Goal: Task Accomplishment & Management: Complete application form

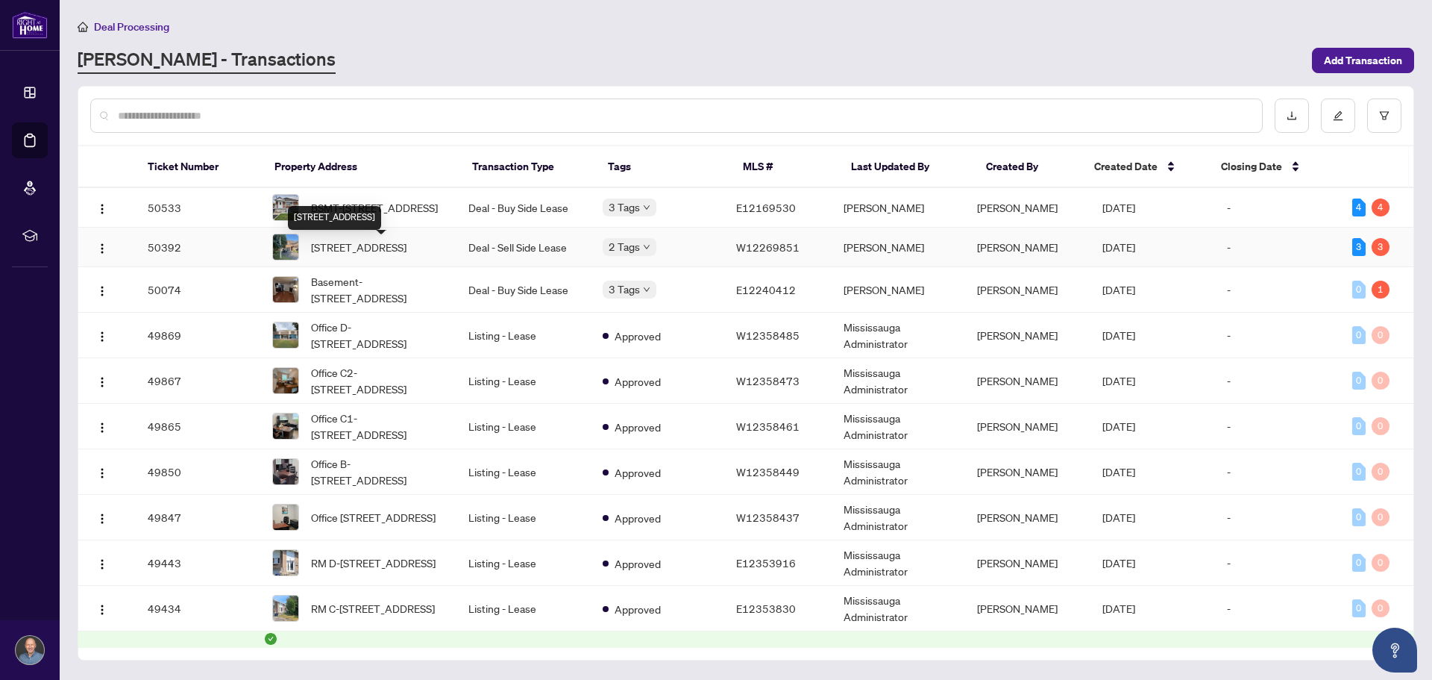
click at [343, 243] on span "[STREET_ADDRESS]" at bounding box center [358, 247] width 95 height 16
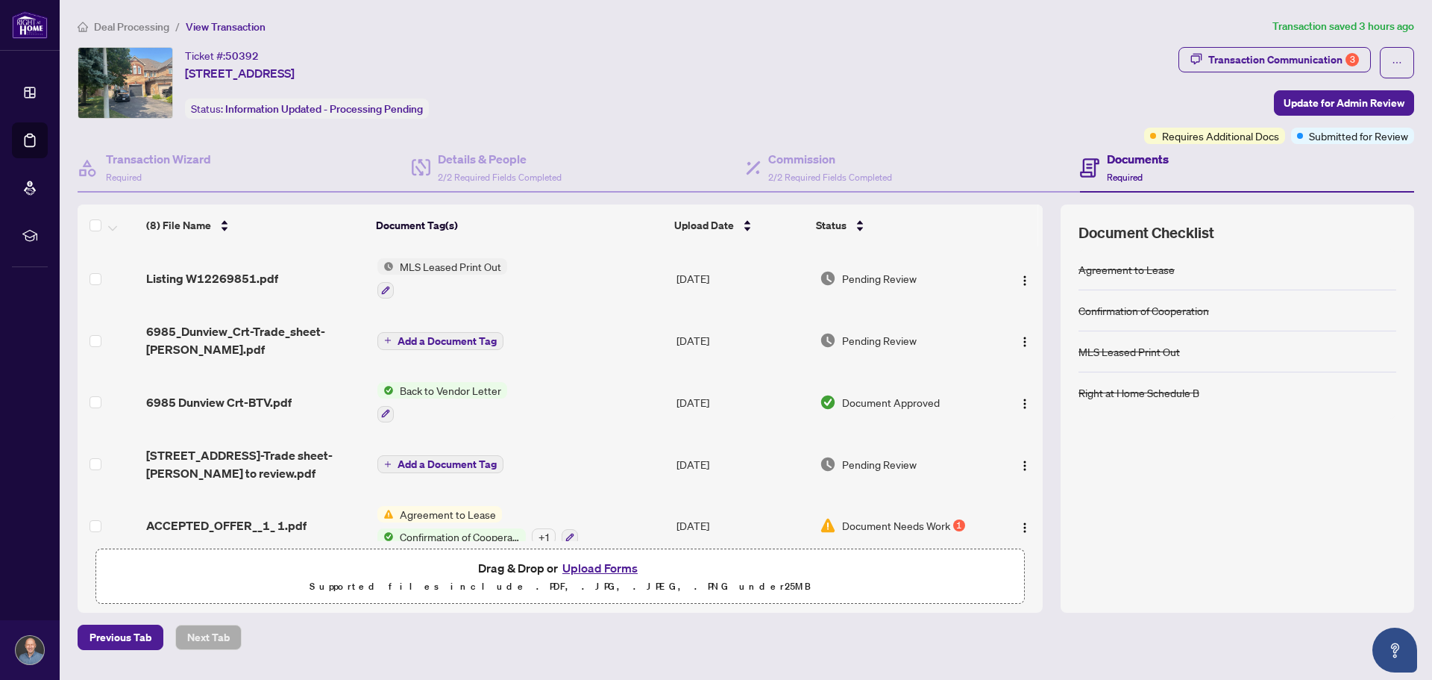
click at [600, 568] on button "Upload Forms" at bounding box center [600, 567] width 84 height 19
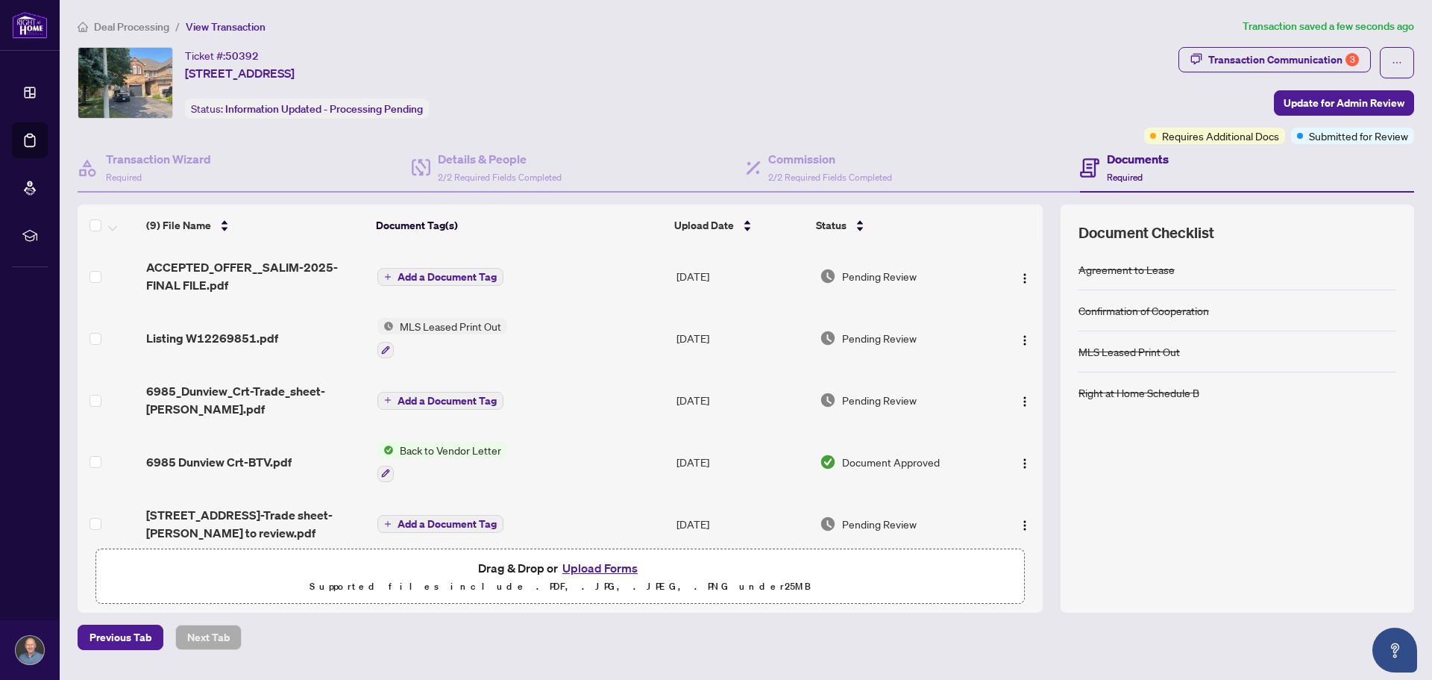
click at [1323, 535] on div "Agreement to Lease Confirmation of Cooperation MLS Leased Print Out Right at Ho…" at bounding box center [1238, 421] width 318 height 345
click at [1335, 102] on span "Update for Admin Review" at bounding box center [1344, 103] width 121 height 24
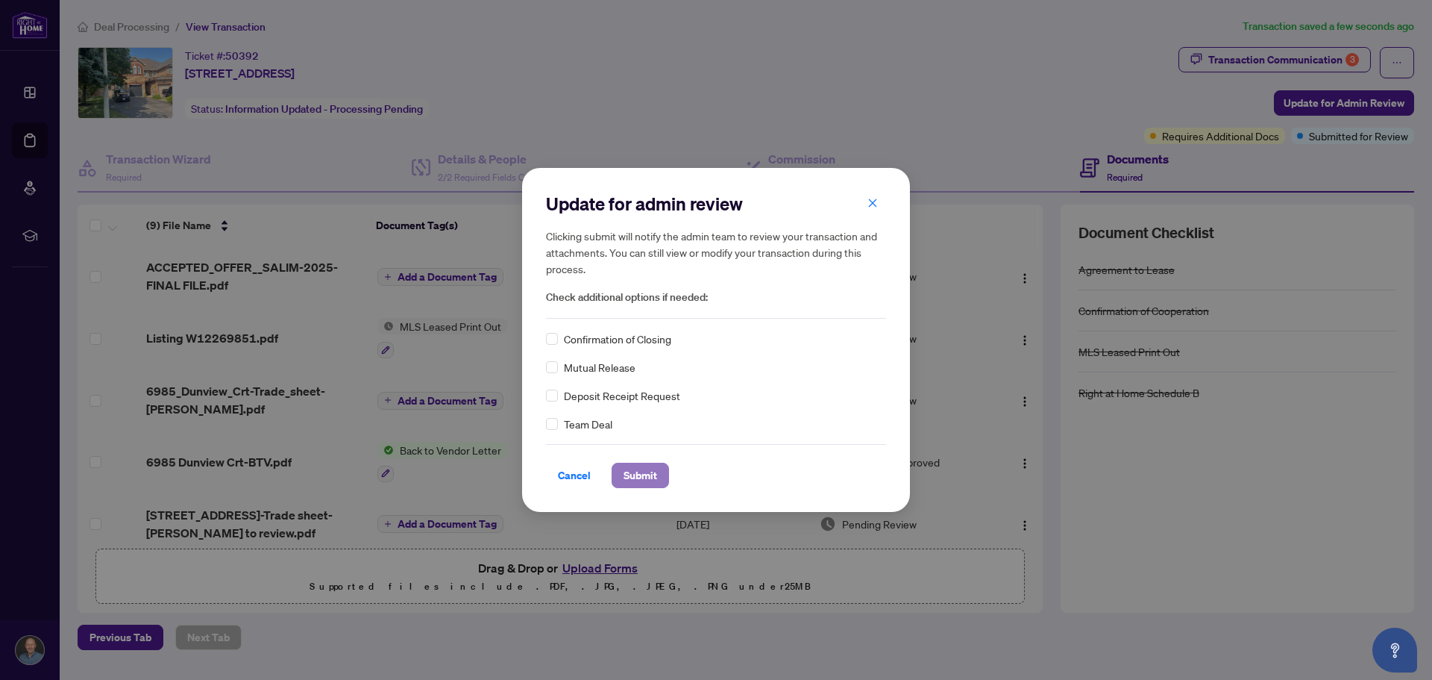
click at [633, 476] on span "Submit" at bounding box center [641, 475] width 34 height 24
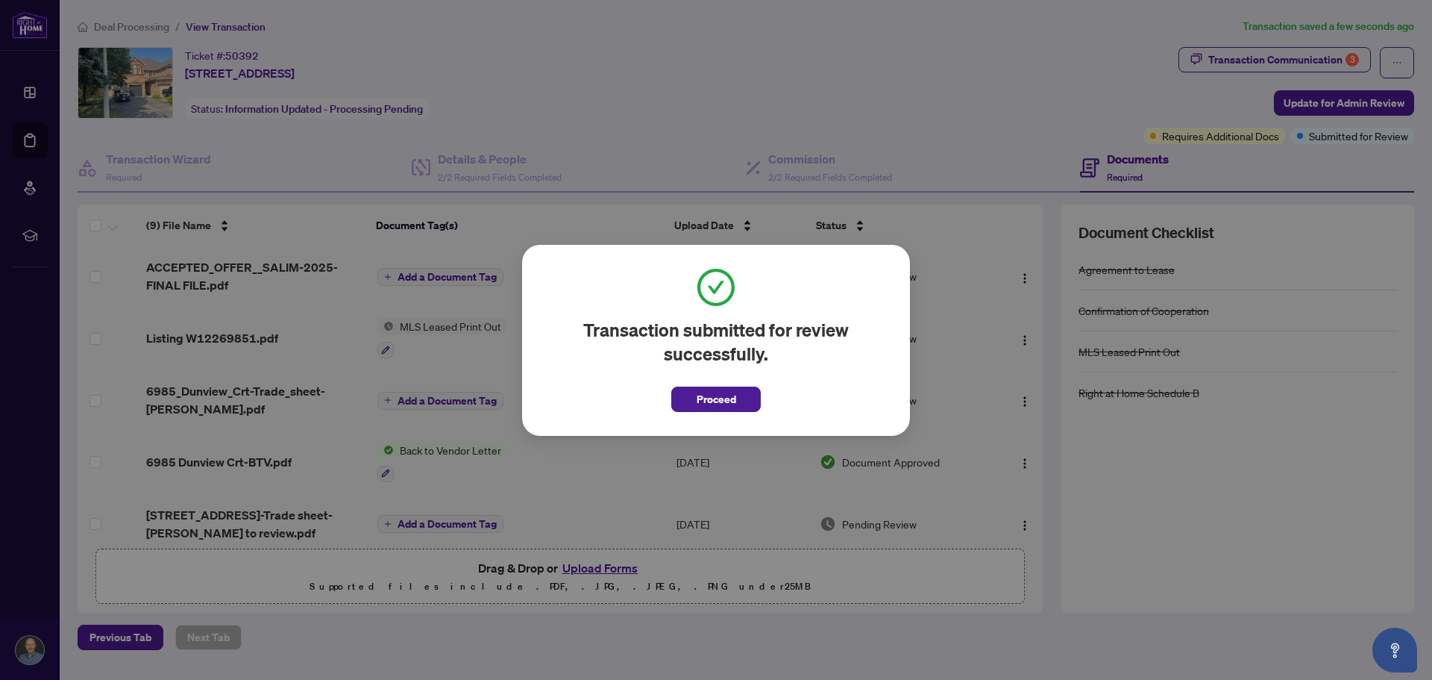
drag, startPoint x: 719, startPoint y: 398, endPoint x: 789, endPoint y: 372, distance: 74.4
click at [723, 398] on span "Proceed" at bounding box center [717, 399] width 40 height 24
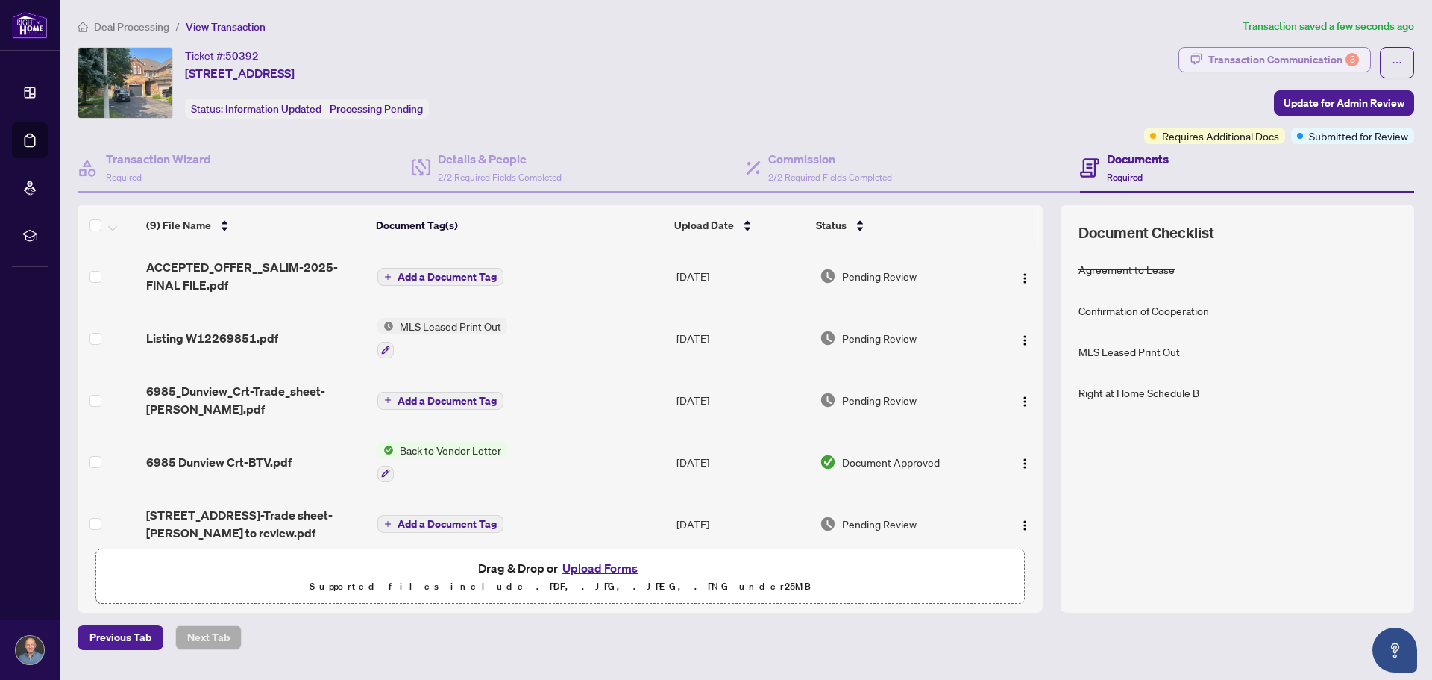
click at [1240, 62] on div "Transaction Communication 3" at bounding box center [1284, 60] width 151 height 24
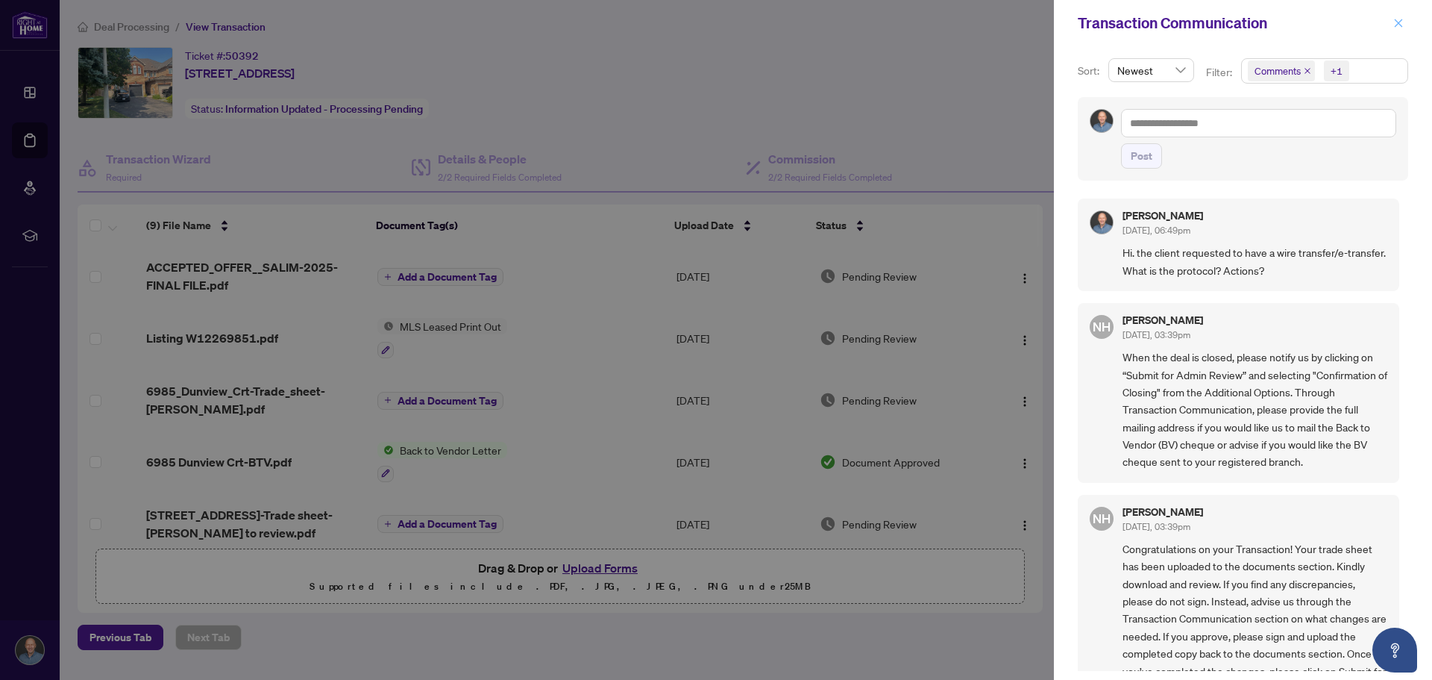
click at [1400, 22] on icon "close" at bounding box center [1399, 23] width 8 height 8
